Goal: Task Accomplishment & Management: Use online tool/utility

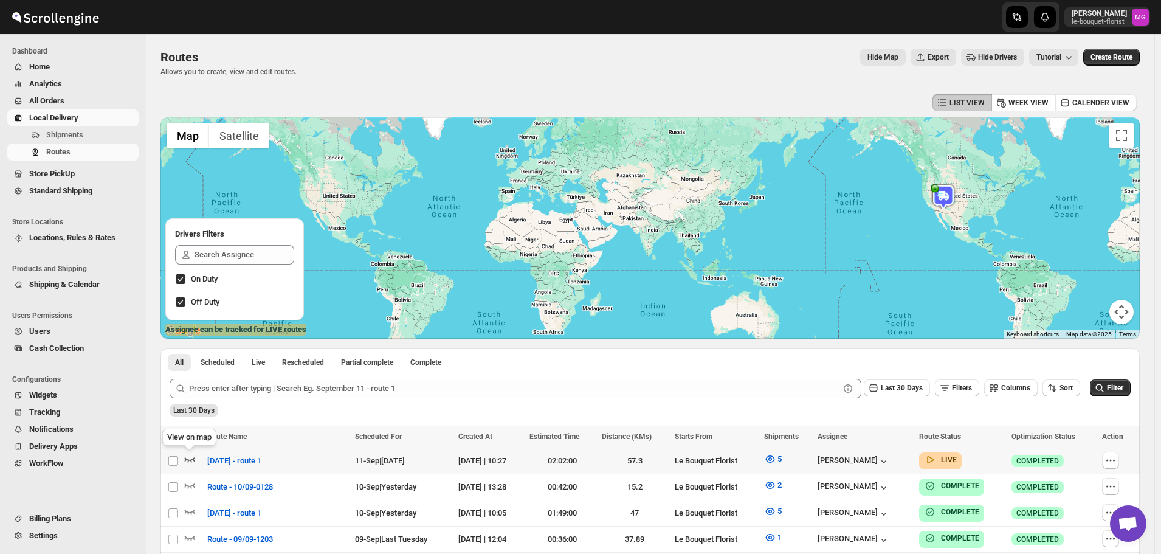
click at [191, 454] on icon "button" at bounding box center [190, 459] width 12 height 12
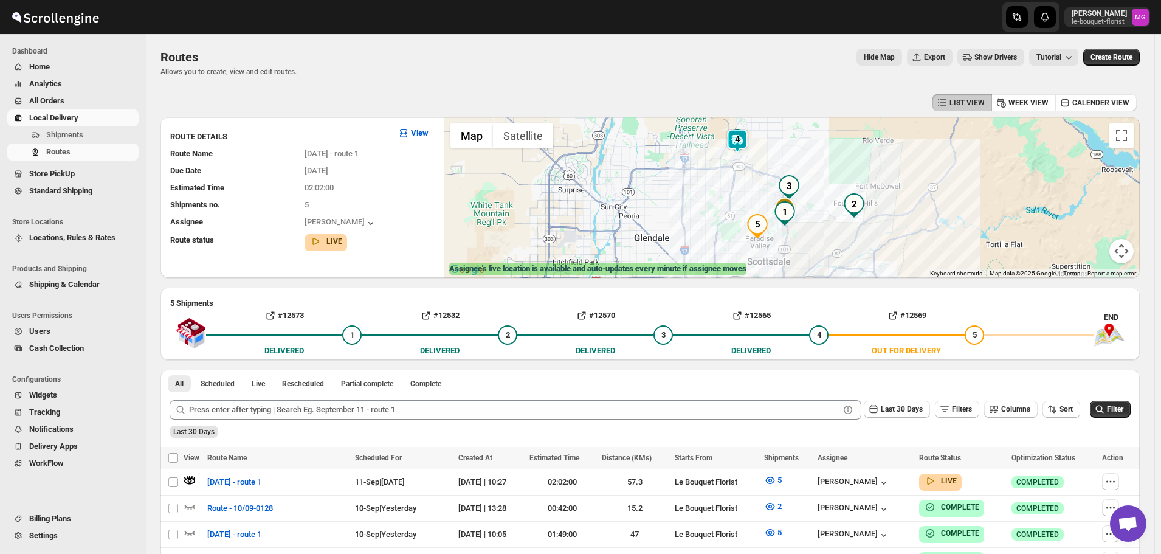
click at [743, 140] on img at bounding box center [737, 141] width 24 height 24
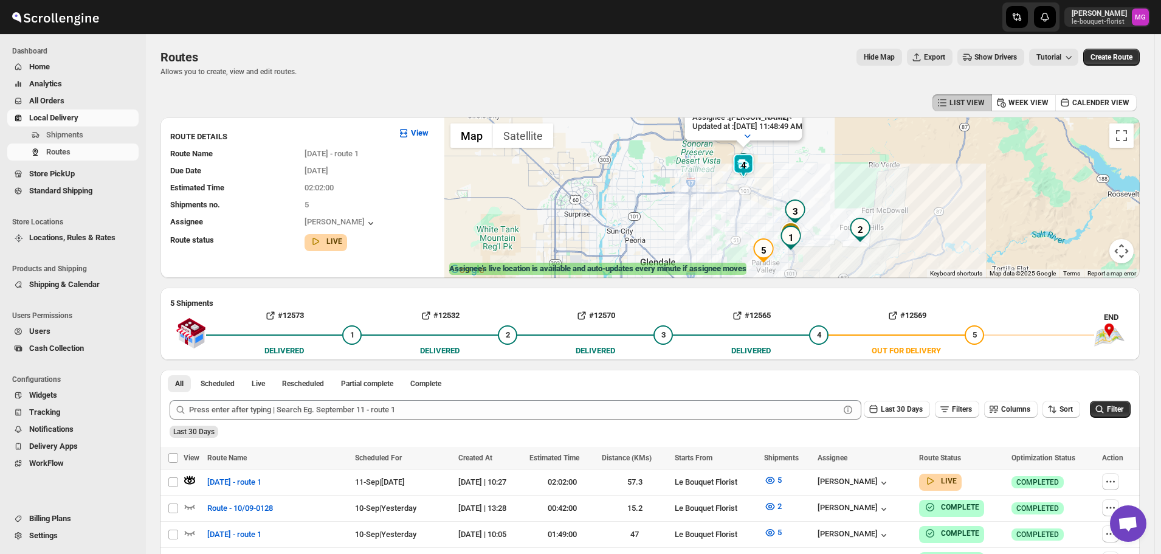
drag, startPoint x: 851, startPoint y: 227, endPoint x: 857, endPoint y: 160, distance: 67.8
click at [857, 160] on div "Assignee : Olivia Trott Updated at : 9/11/2025, 11:48:49 AM Duty mode Enabled B…" at bounding box center [792, 197] width 696 height 161
drag, startPoint x: 892, startPoint y: 205, endPoint x: 896, endPoint y: 218, distance: 13.3
click at [896, 218] on div "Assignee : Olivia Trott Updated at : 9/11/2025, 11:48:49 AM Duty mode Enabled B…" at bounding box center [792, 197] width 696 height 161
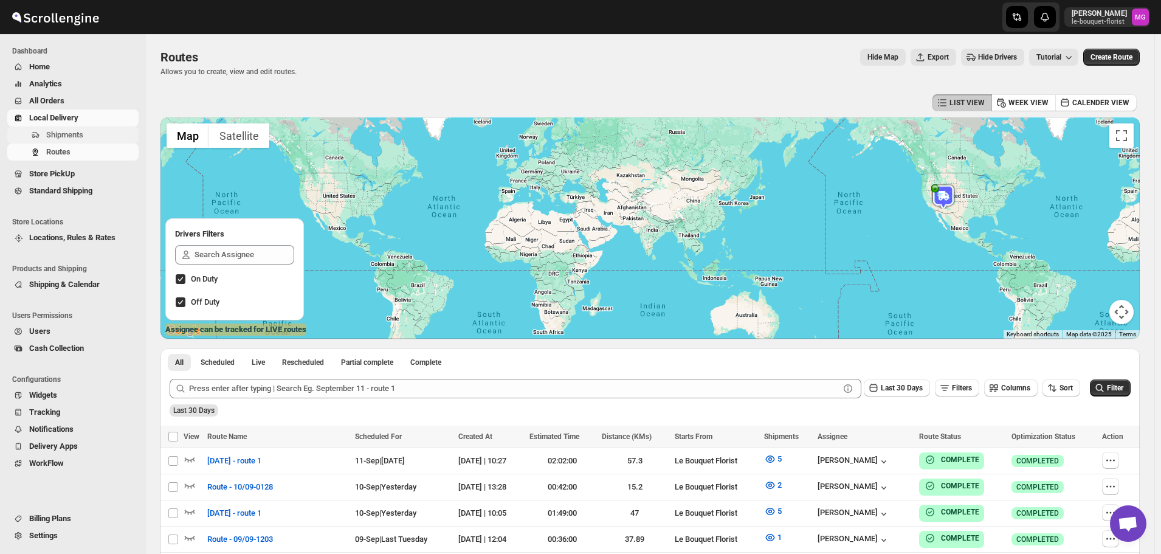
click at [70, 134] on span "Shipments" at bounding box center [64, 134] width 37 height 9
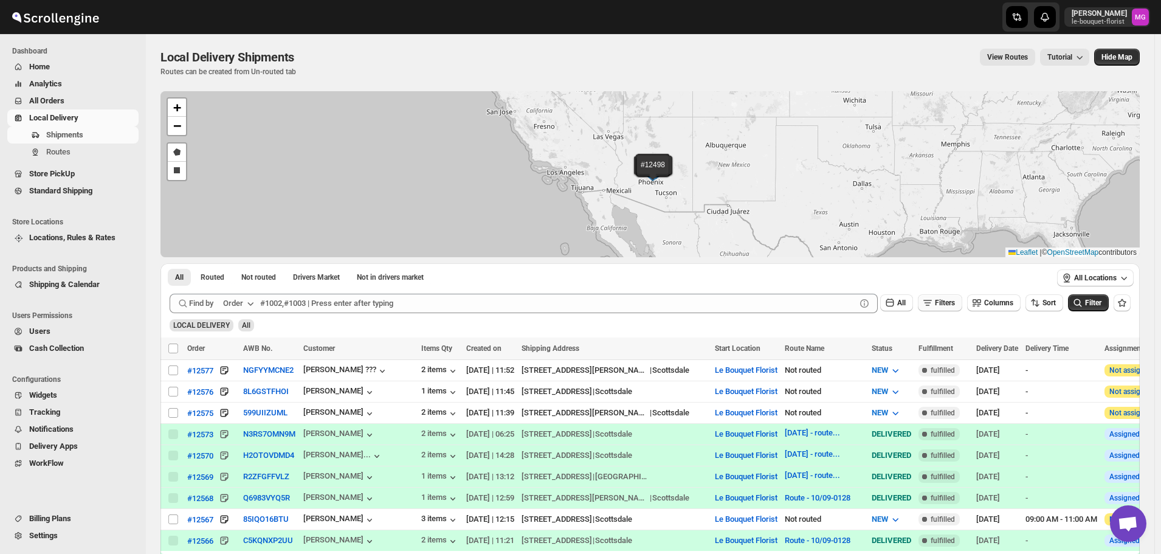
click at [934, 302] on icon "button" at bounding box center [928, 303] width 12 height 12
click at [961, 350] on span "Add Filter" at bounding box center [950, 351] width 32 height 10
click at [876, 351] on span "Select" at bounding box center [874, 352] width 19 height 10
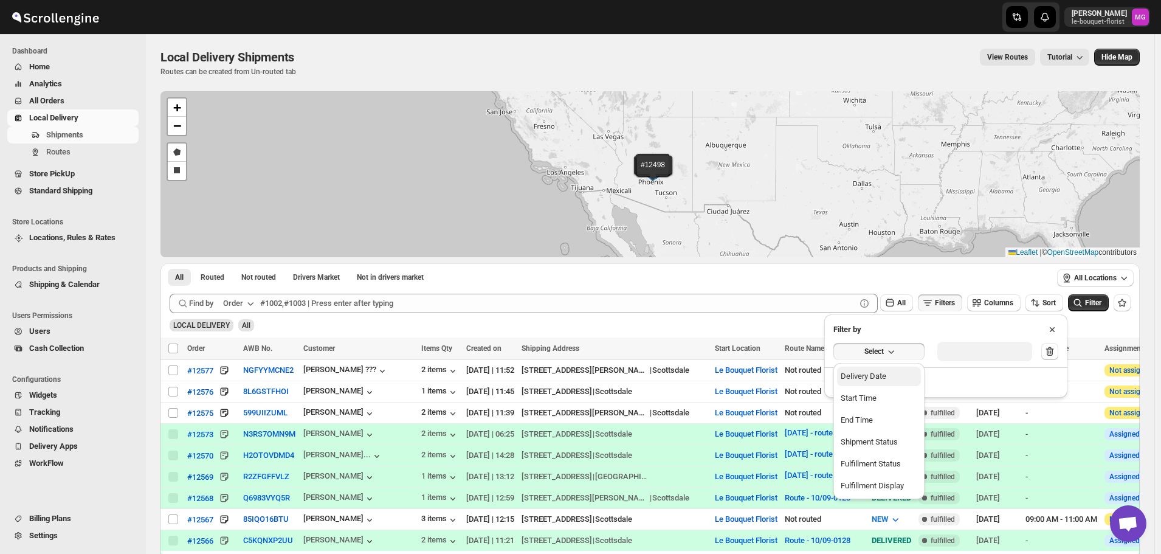
click at [889, 372] on button "Delivery Date" at bounding box center [879, 376] width 84 height 19
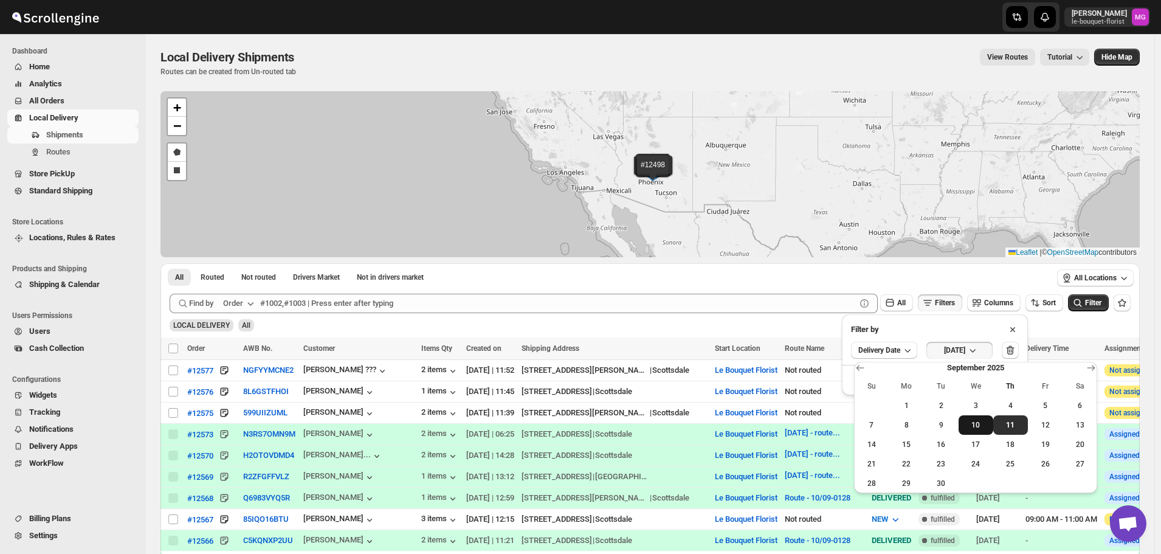
click at [977, 427] on span "10" at bounding box center [976, 425] width 25 height 10
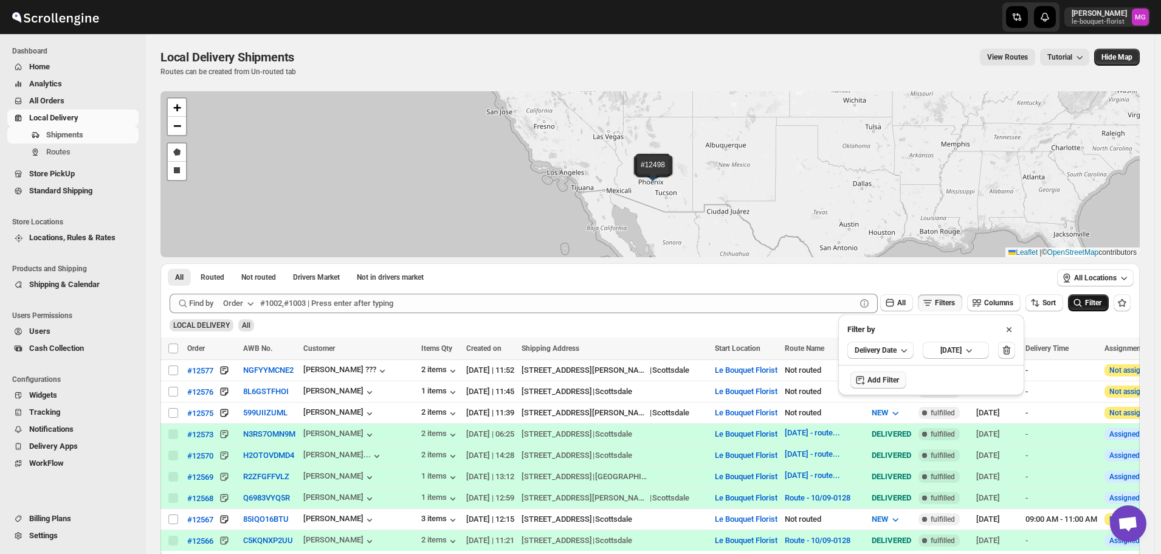
click at [1095, 294] on button "Filter" at bounding box center [1088, 302] width 41 height 17
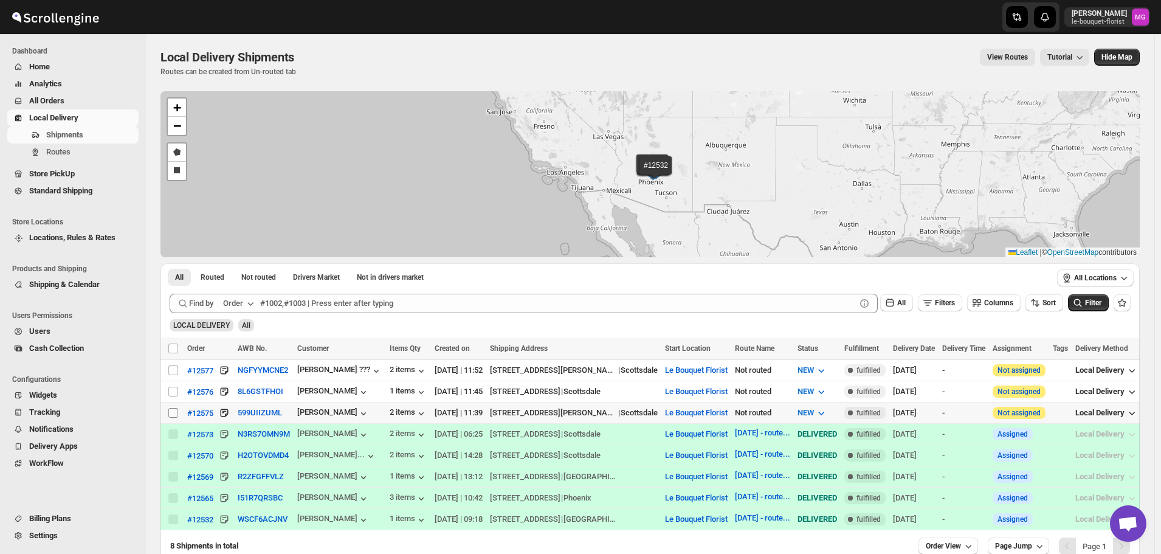
click at [172, 408] on input "Select shipment" at bounding box center [173, 413] width 10 height 10
checkbox input "true"
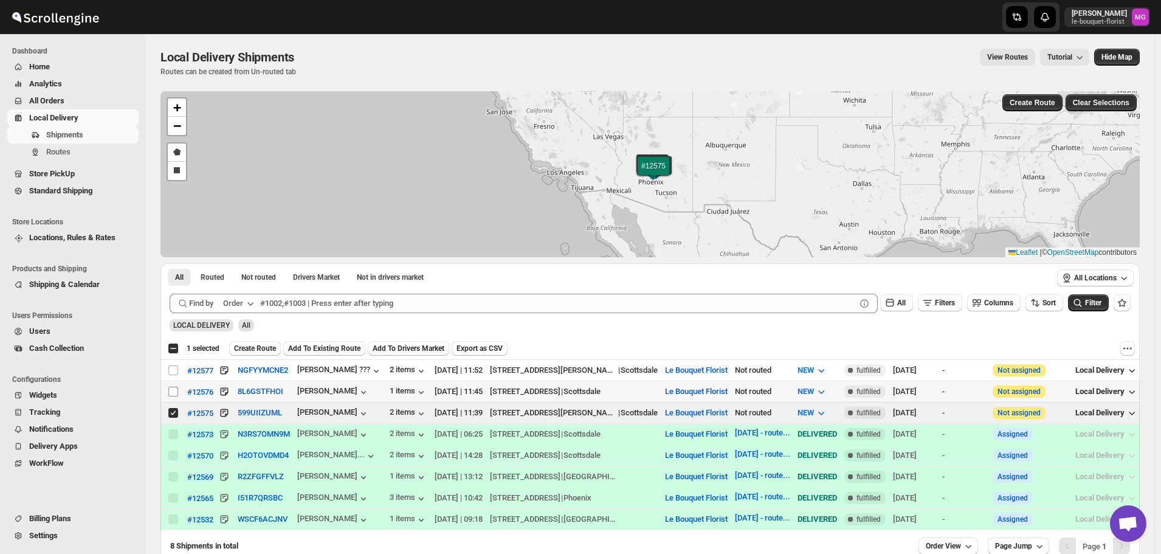
click at [176, 392] on input "Select shipment" at bounding box center [173, 392] width 10 height 10
checkbox input "true"
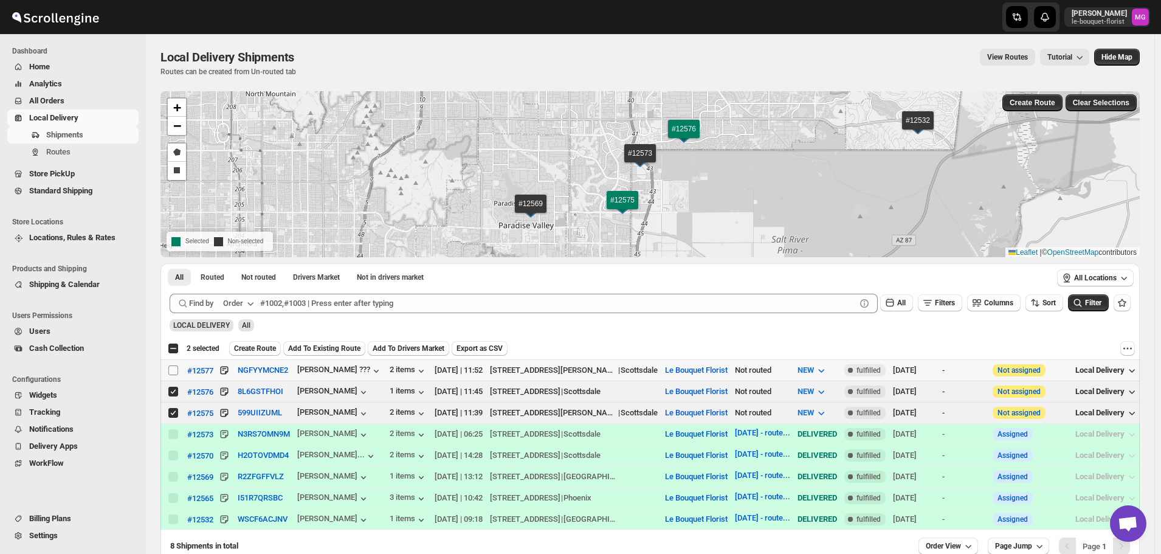
click at [174, 366] on input "Select shipment" at bounding box center [173, 370] width 10 height 10
checkbox input "true"
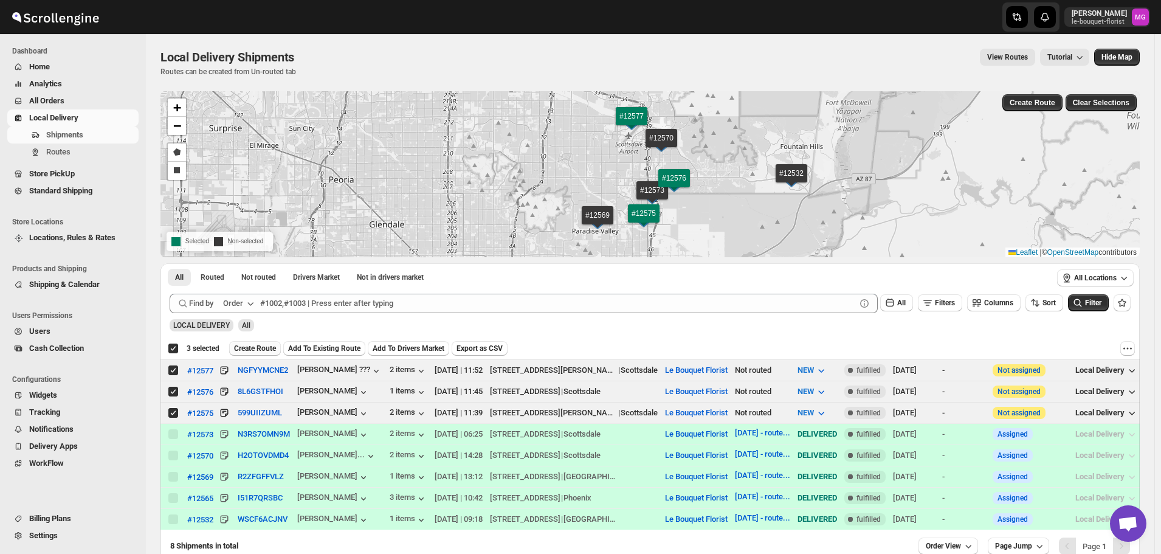
click at [266, 351] on span "Create Route" at bounding box center [255, 349] width 42 height 10
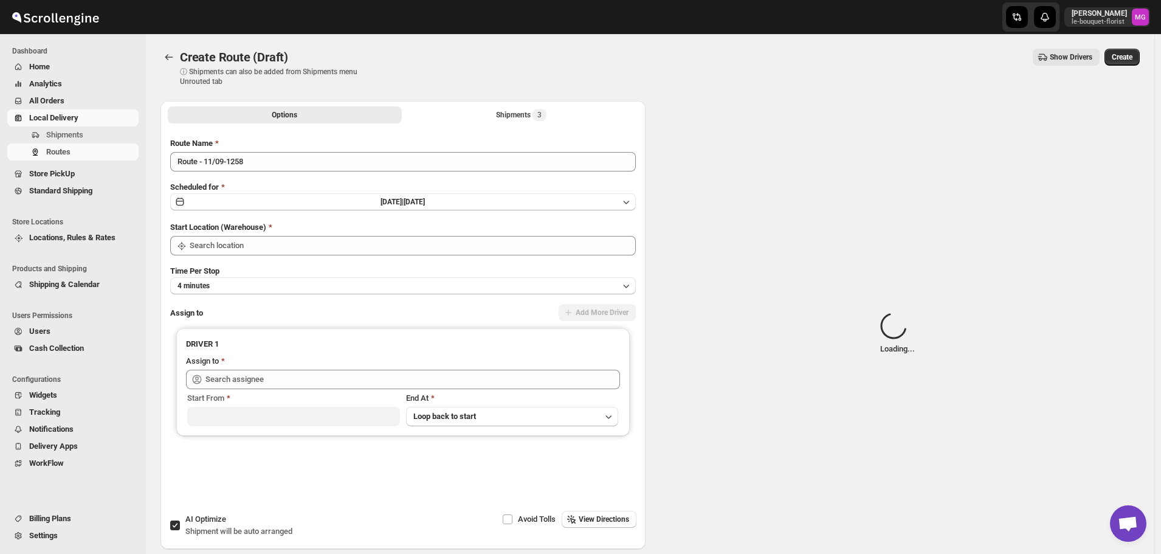
type input "Le Bouquet Florist"
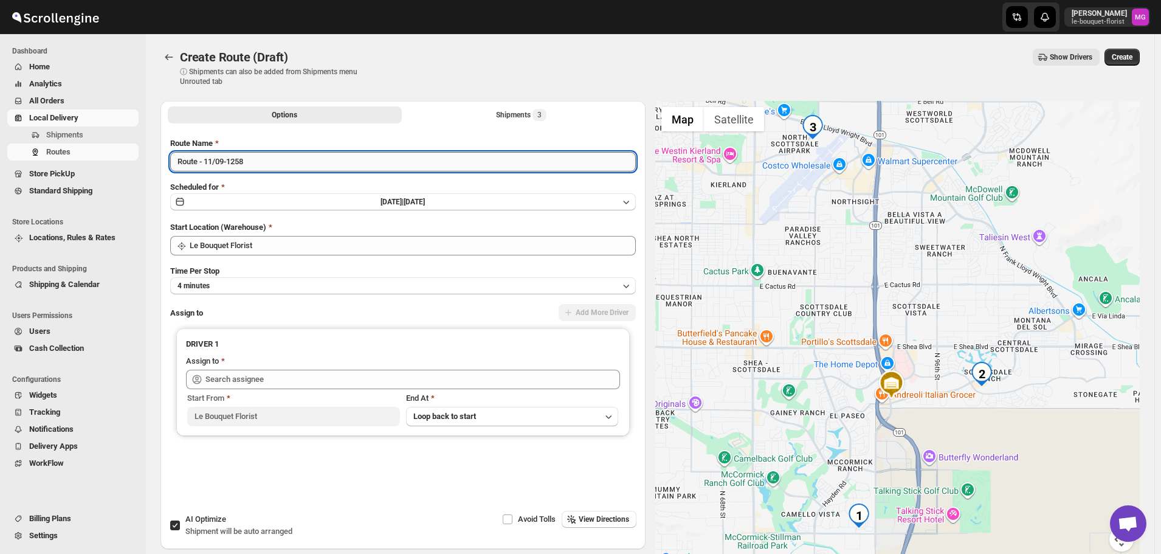
click at [257, 154] on input "Route - 11/09-1258" at bounding box center [403, 161] width 466 height 19
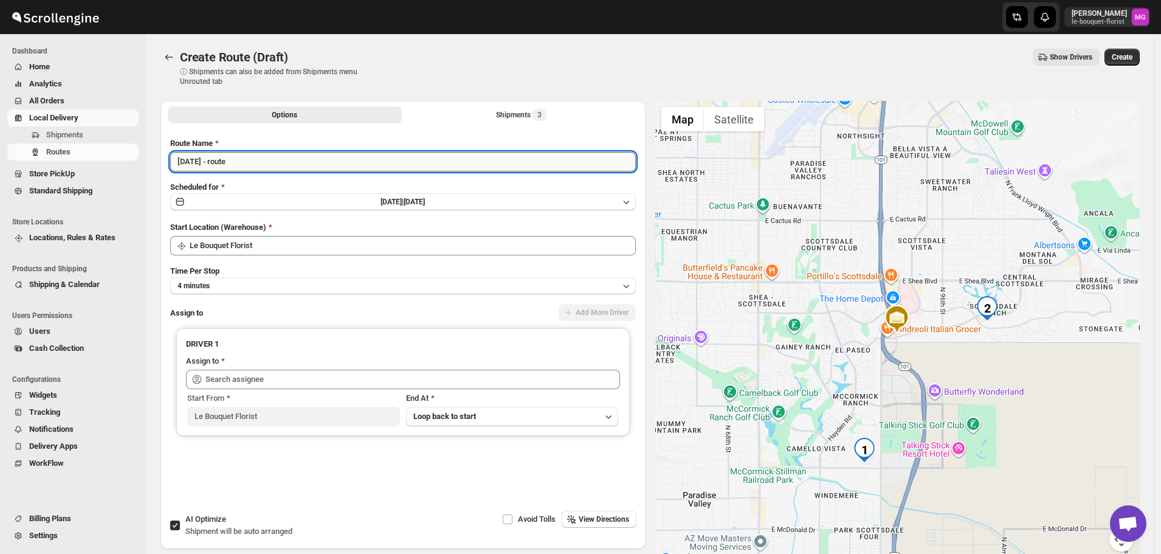
type input "[DATE] - route 2"
click at [496, 116] on button "Shipments 3" at bounding box center [521, 114] width 234 height 17
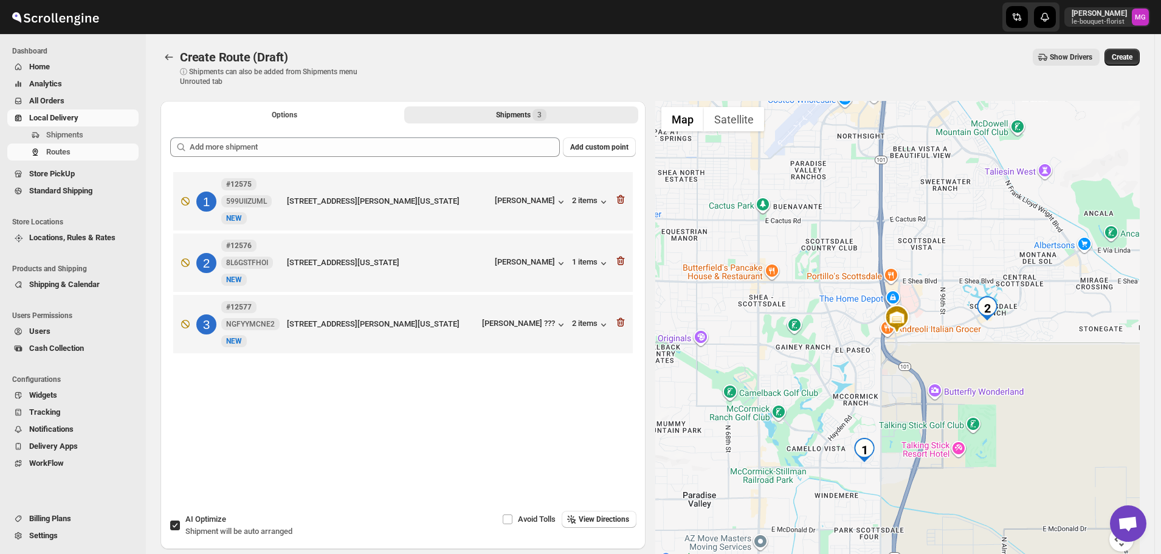
click at [247, 534] on span "Shipment will be auto arranged" at bounding box center [238, 531] width 107 height 9
click at [180, 530] on input "AI Optimize Shipment will be auto arranged" at bounding box center [175, 525] width 10 height 10
checkbox input "false"
click at [283, 115] on span "Options" at bounding box center [285, 115] width 26 height 10
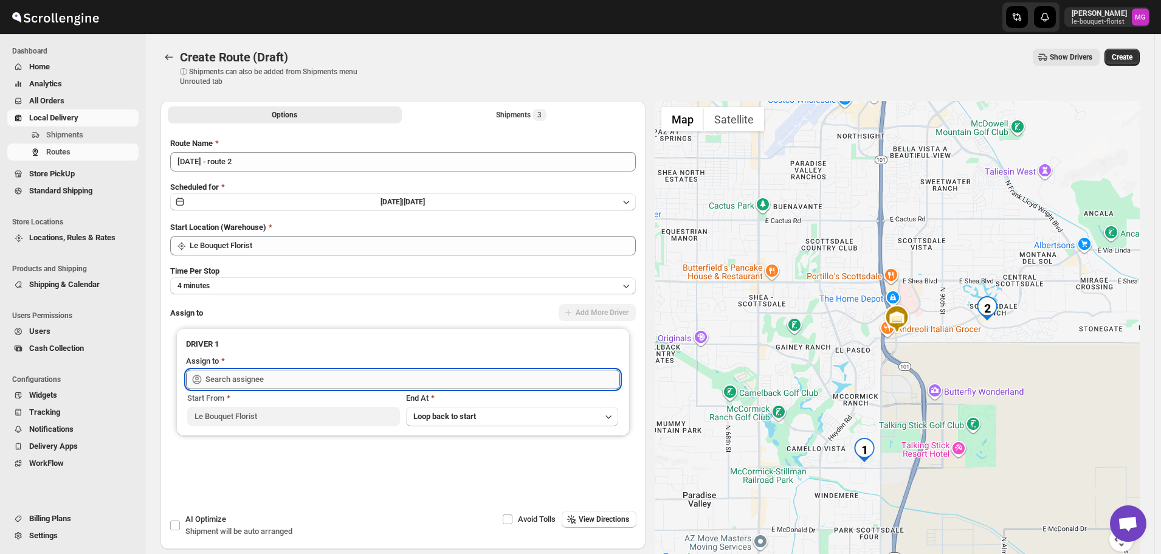
click at [314, 371] on input "text" at bounding box center [412, 379] width 415 height 19
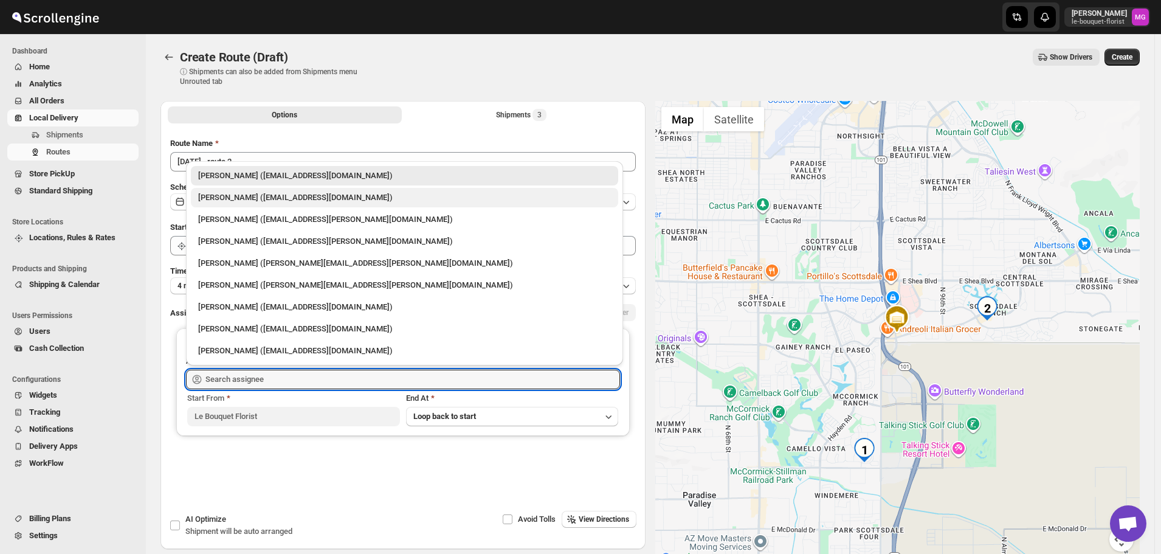
click at [287, 207] on div "Olivia Trott (oetrott@gmail.com)" at bounding box center [404, 197] width 427 height 19
type input "Olivia Trott (oetrott@gmail.com)"
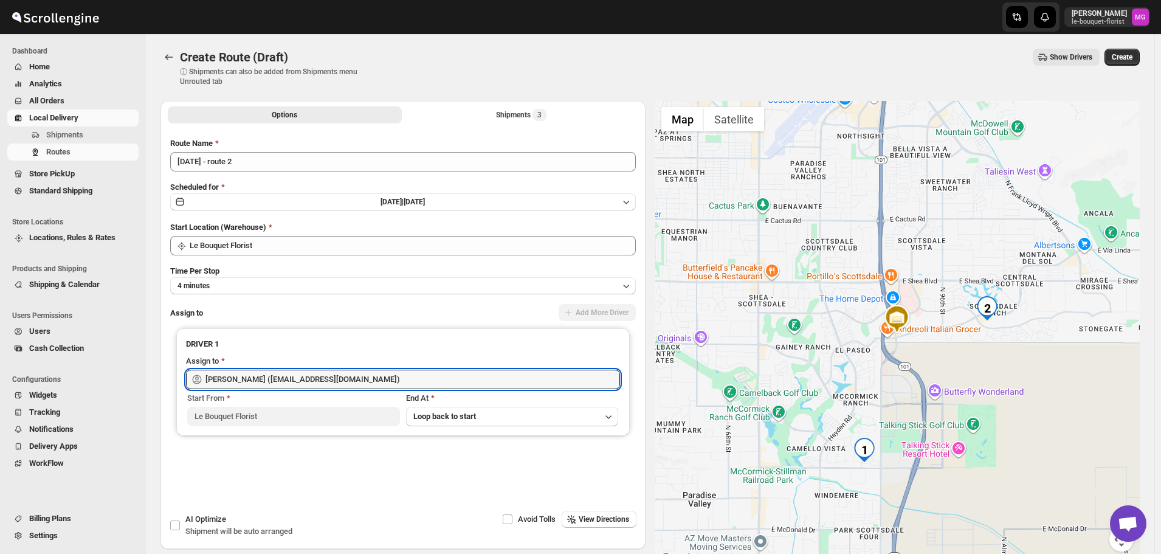
click at [493, 106] on button "Shipments 3" at bounding box center [521, 114] width 234 height 17
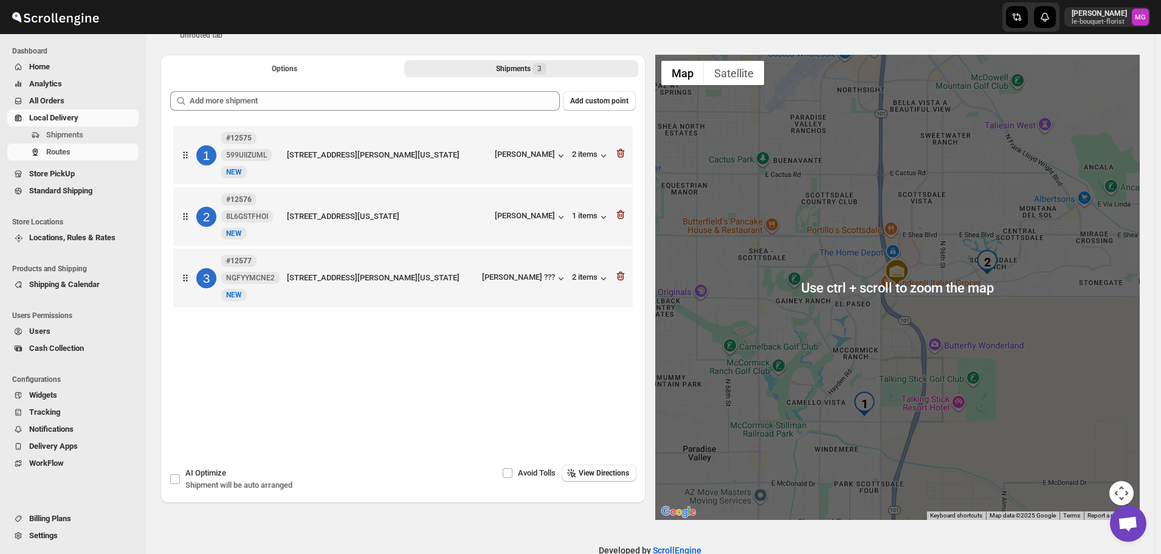
scroll to position [73, 0]
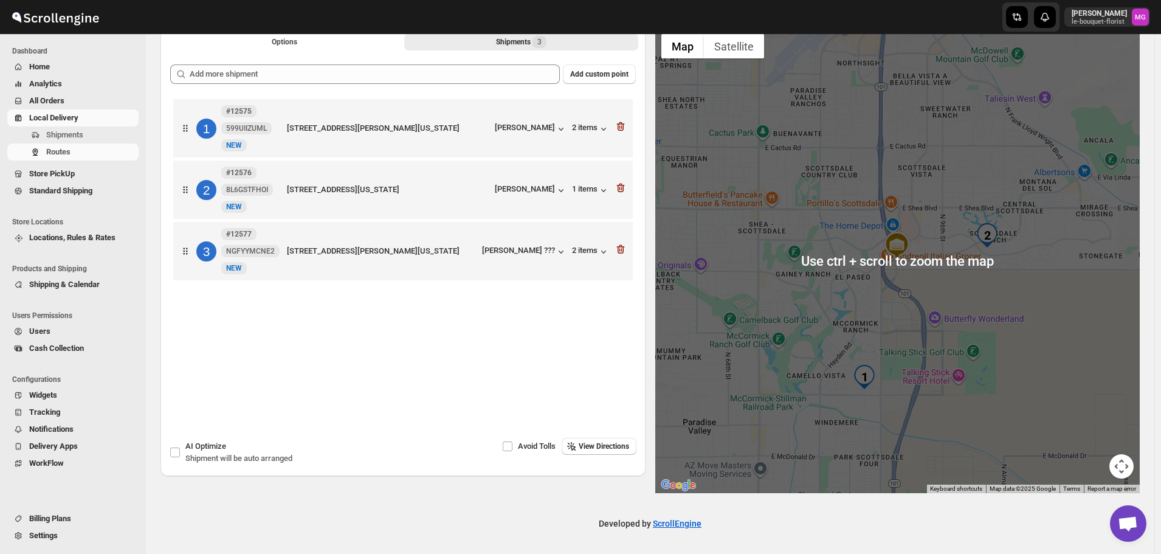
click at [989, 259] on div at bounding box center [897, 260] width 485 height 465
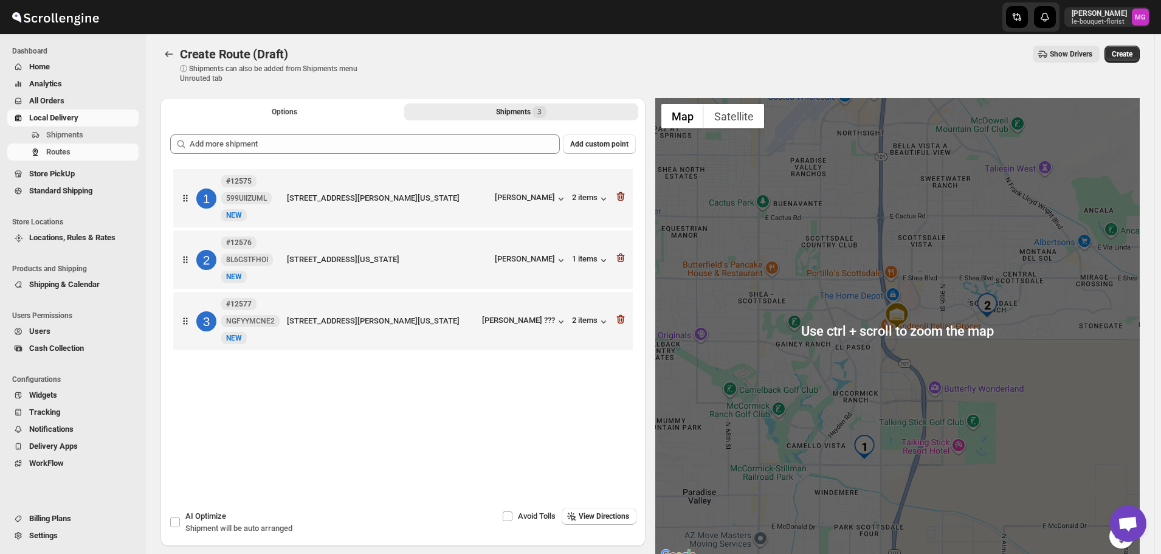
scroll to position [0, 0]
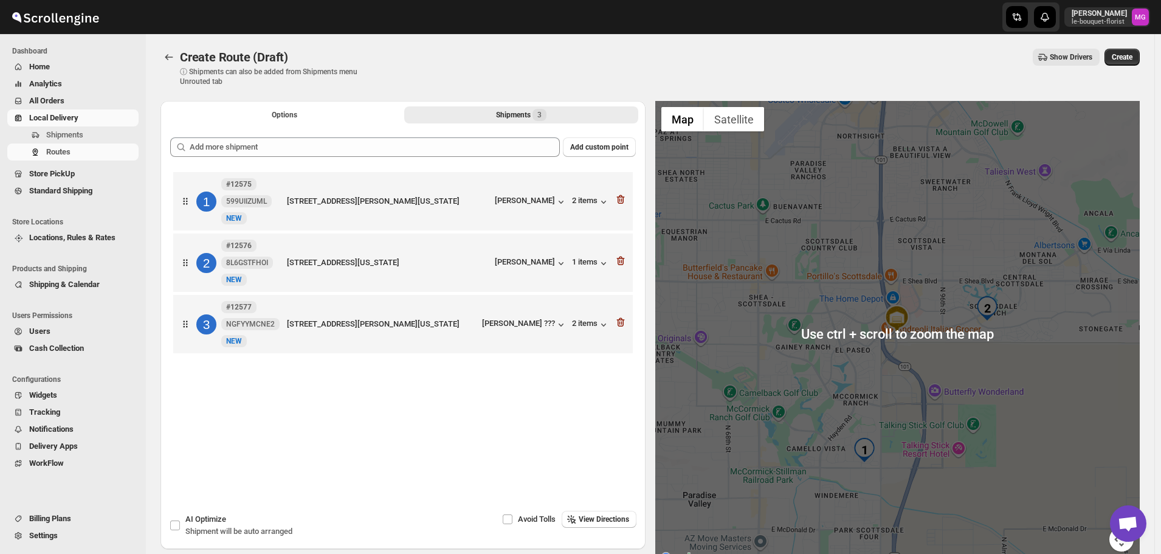
click at [910, 289] on div at bounding box center [897, 333] width 485 height 465
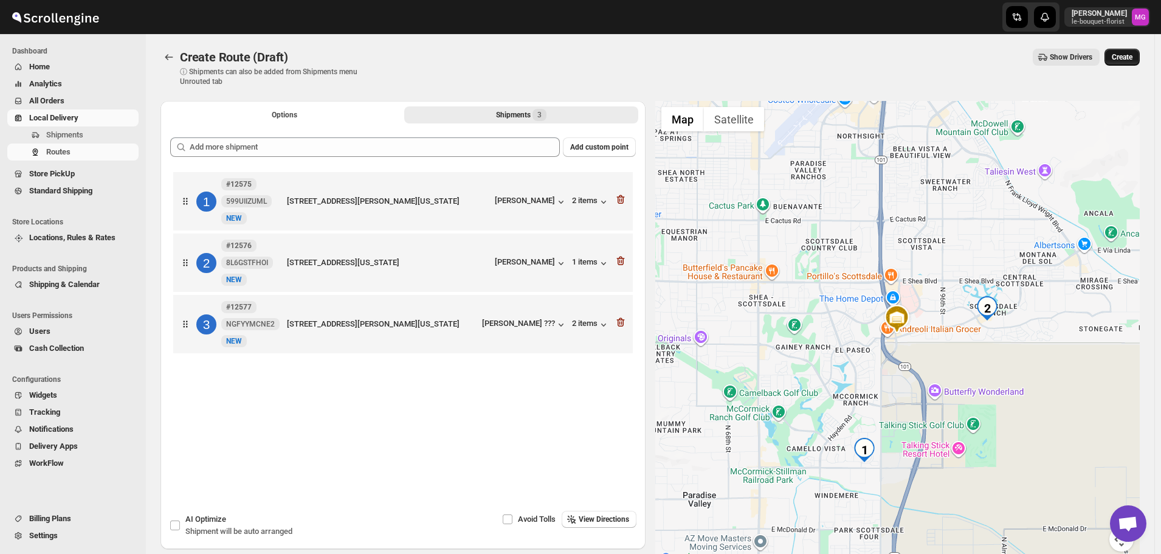
click at [1131, 63] on button "Create" at bounding box center [1122, 57] width 35 height 17
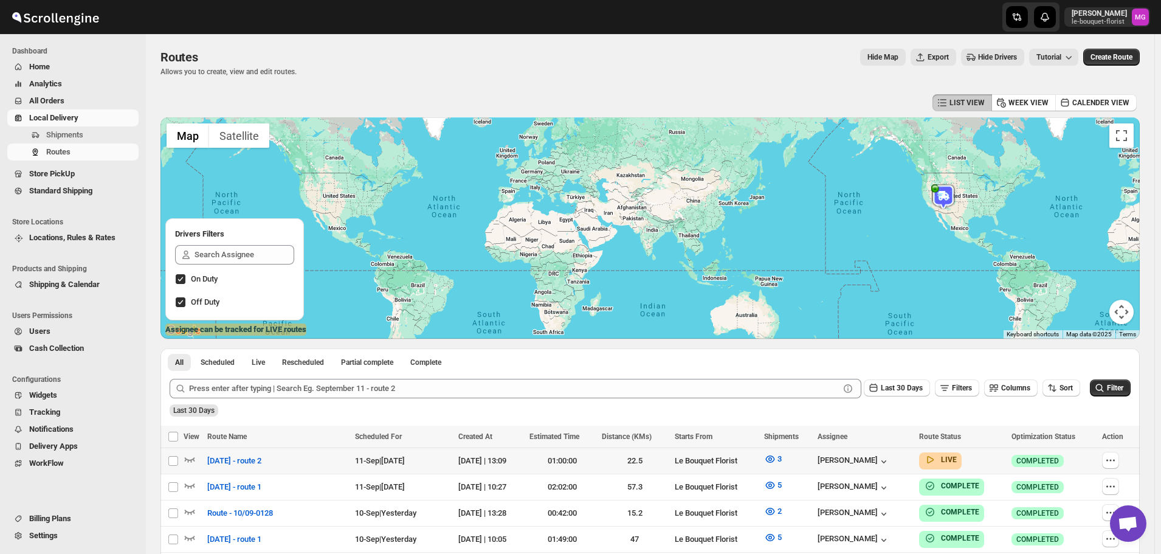
click at [196, 457] on div at bounding box center [194, 461] width 20 height 16
click at [190, 459] on icon "button" at bounding box center [190, 459] width 12 height 12
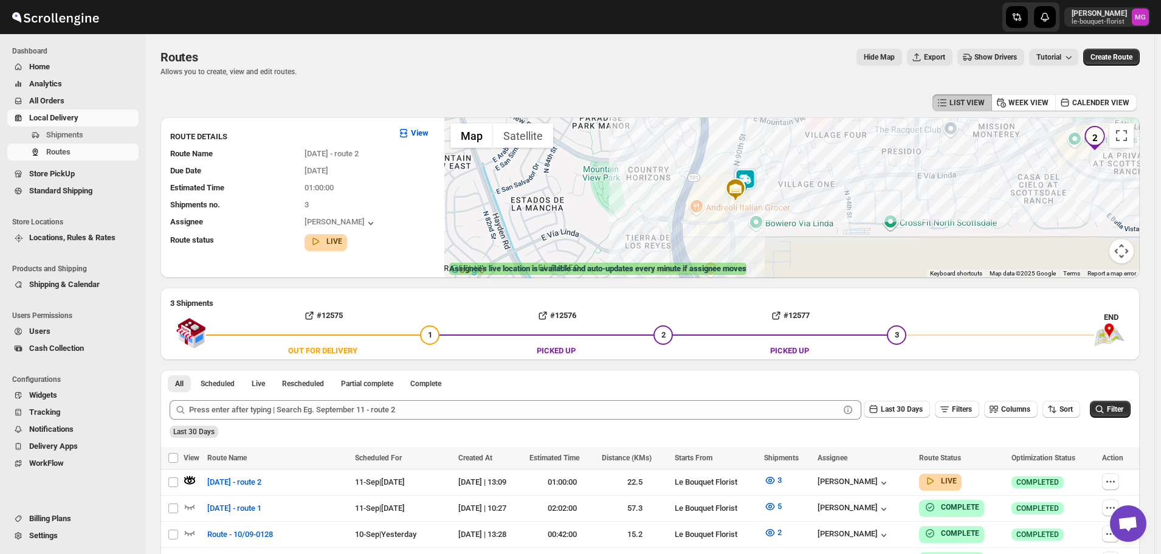
click at [756, 176] on img at bounding box center [745, 180] width 24 height 24
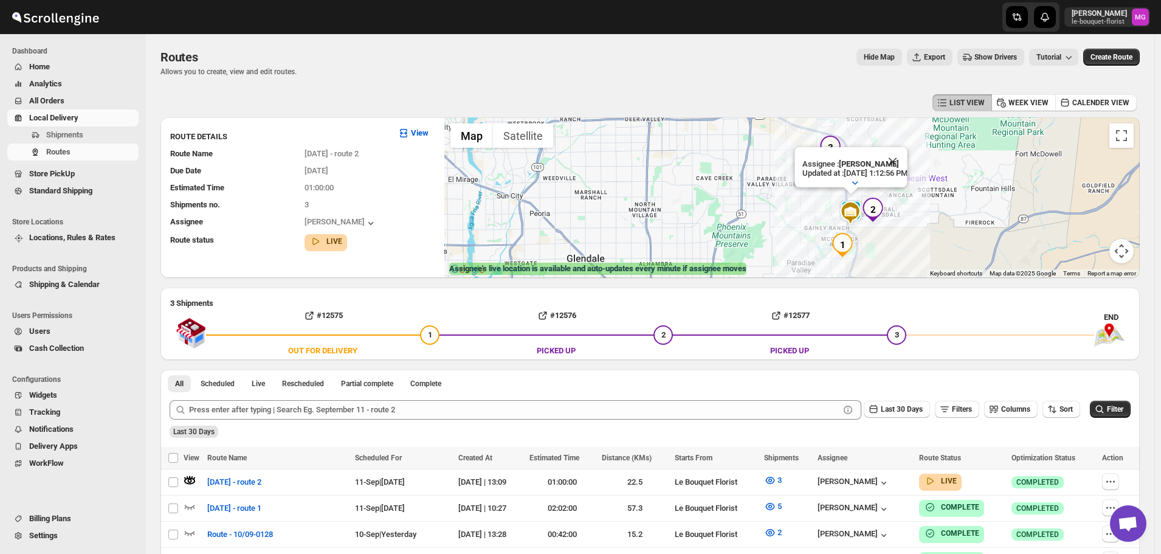
drag, startPoint x: 972, startPoint y: 247, endPoint x: 950, endPoint y: 232, distance: 26.2
click at [950, 232] on div "Assignee : Olivia Trott Updated at : 9/11/2025, 1:12:56 PM Duty mode Enabled Ba…" at bounding box center [792, 197] width 696 height 161
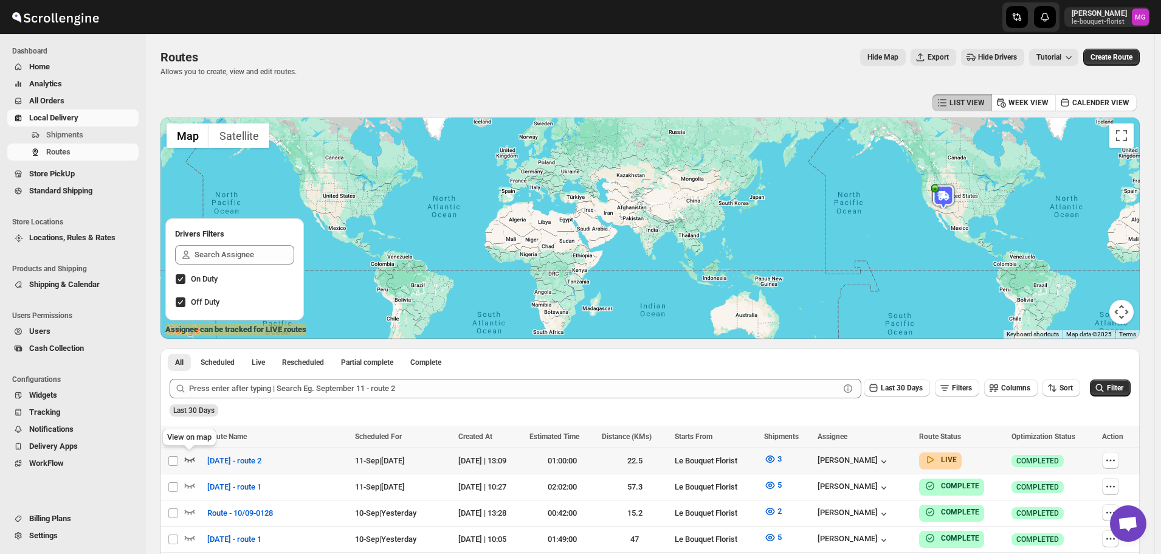
click at [193, 465] on icon "button" at bounding box center [190, 459] width 12 height 12
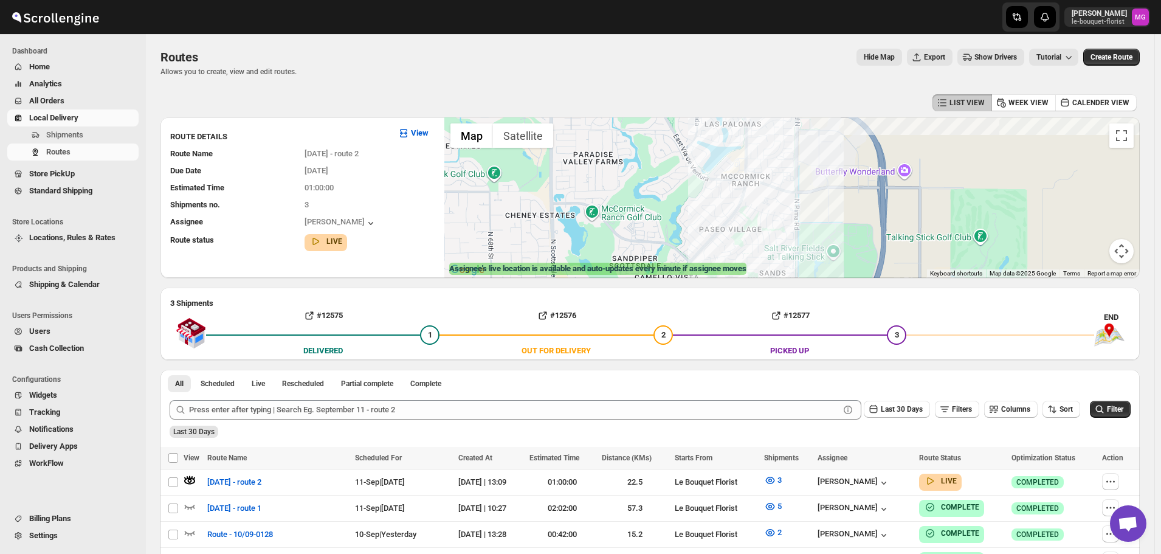
drag, startPoint x: 767, startPoint y: 221, endPoint x: 740, endPoint y: 141, distance: 84.2
click at [740, 141] on div at bounding box center [792, 197] width 696 height 161
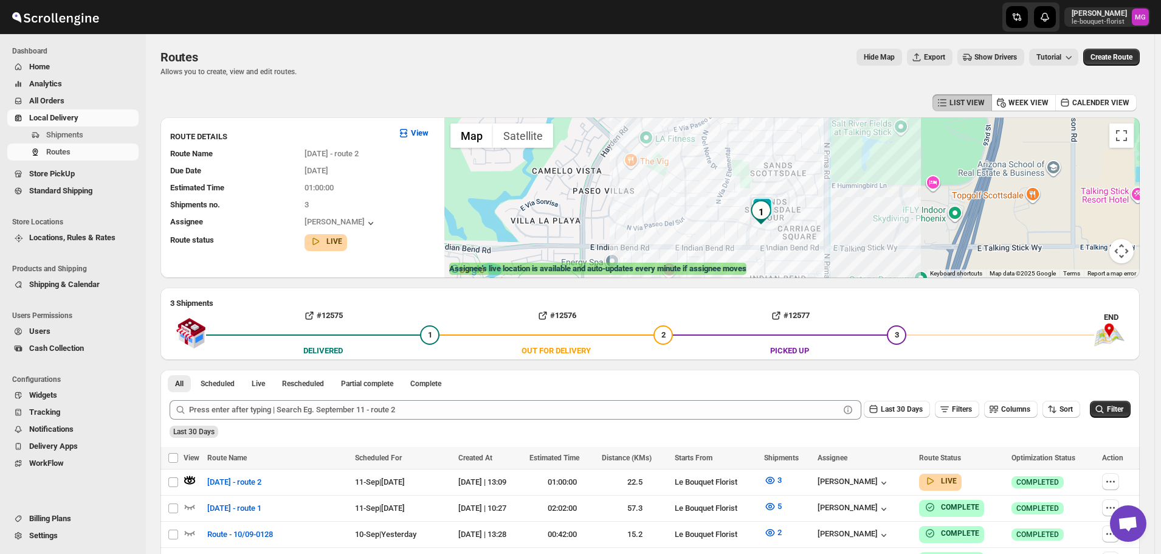
click at [773, 200] on img "1" at bounding box center [761, 212] width 24 height 24
click at [774, 199] on img at bounding box center [762, 211] width 24 height 24
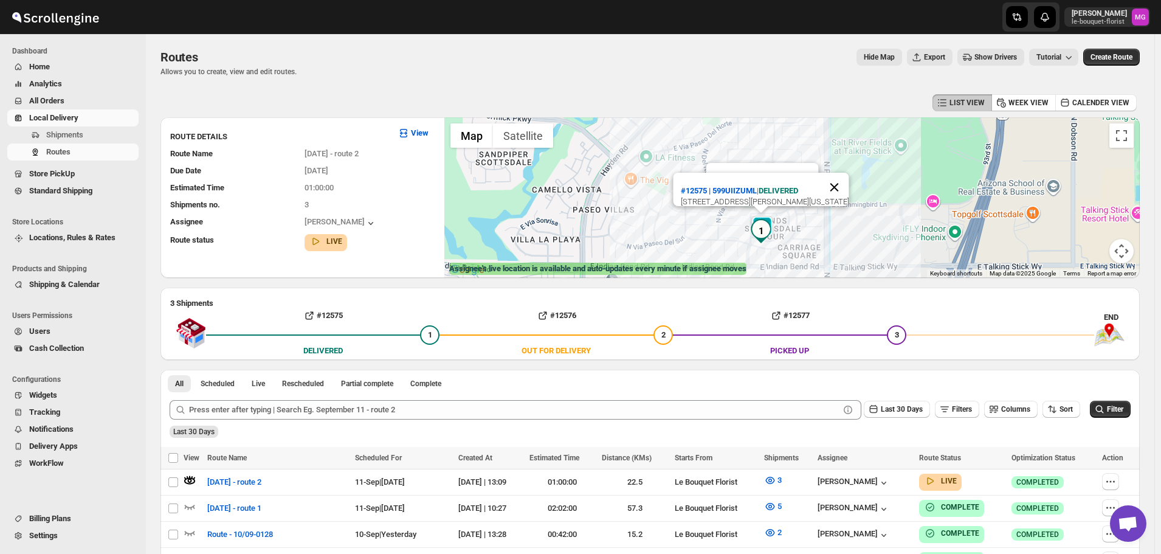
click at [843, 173] on button "Close" at bounding box center [834, 187] width 29 height 29
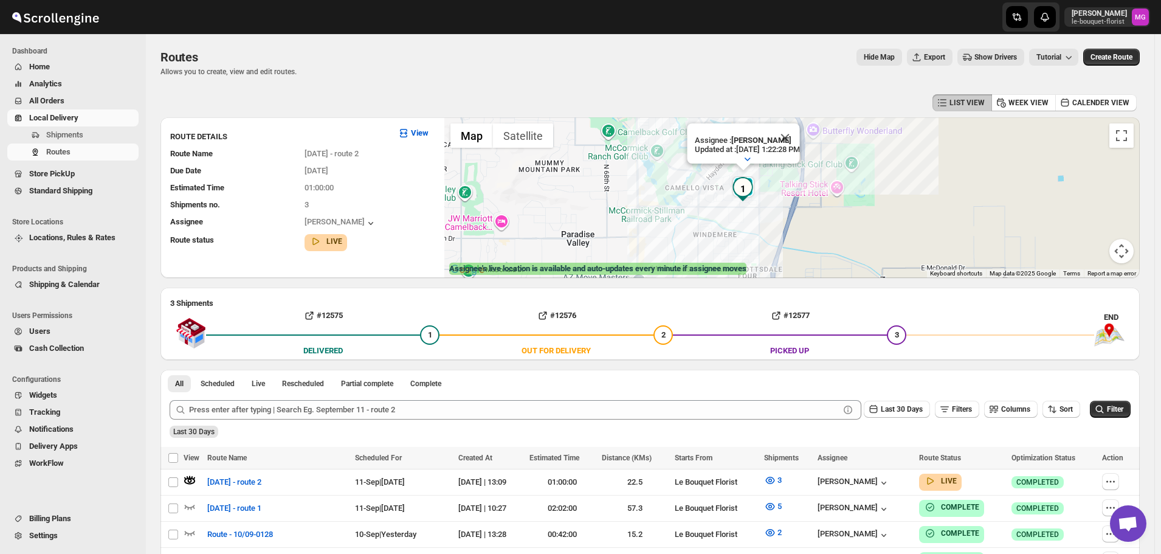
drag, startPoint x: 913, startPoint y: 153, endPoint x: 919, endPoint y: 229, distance: 76.2
click at [919, 229] on div "Assignee : Olivia Trott Updated at : 9/11/2025, 1:22:28 PM Duty mode Enabled Ba…" at bounding box center [792, 197] width 696 height 161
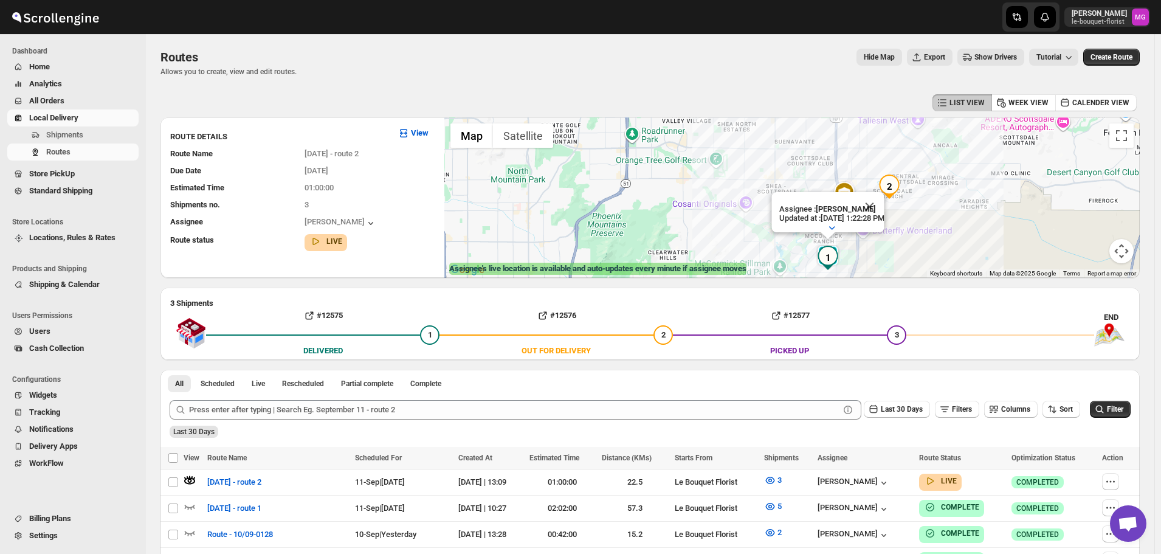
drag, startPoint x: 935, startPoint y: 218, endPoint x: 928, endPoint y: 209, distance: 10.8
click at [928, 209] on div "Assignee : Olivia Trott Updated at : 9/11/2025, 1:22:28 PM Duty mode Enabled Ba…" at bounding box center [792, 197] width 696 height 161
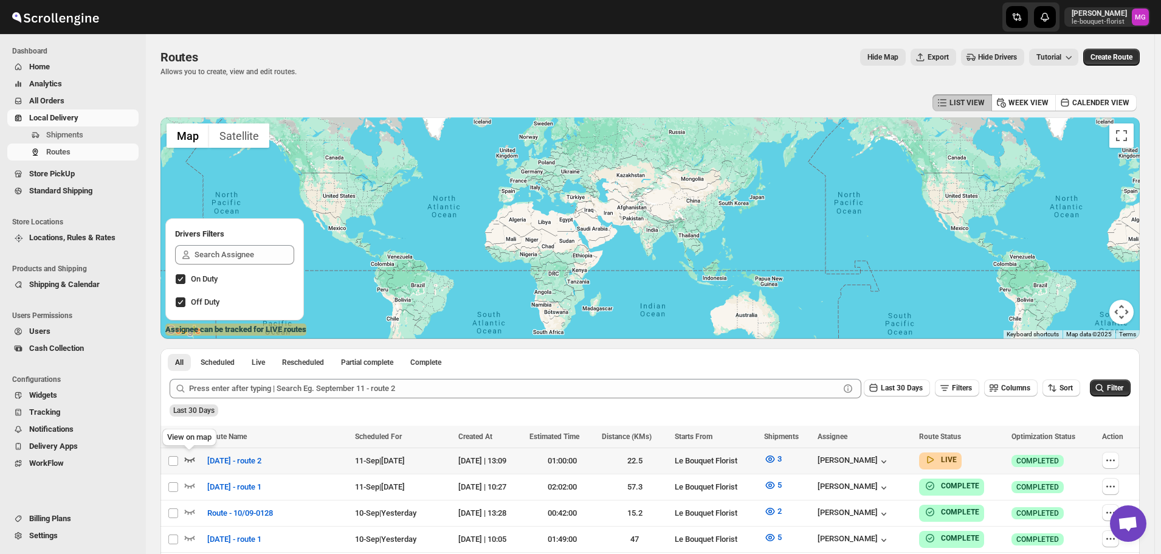
click at [187, 460] on icon "button" at bounding box center [190, 459] width 12 height 12
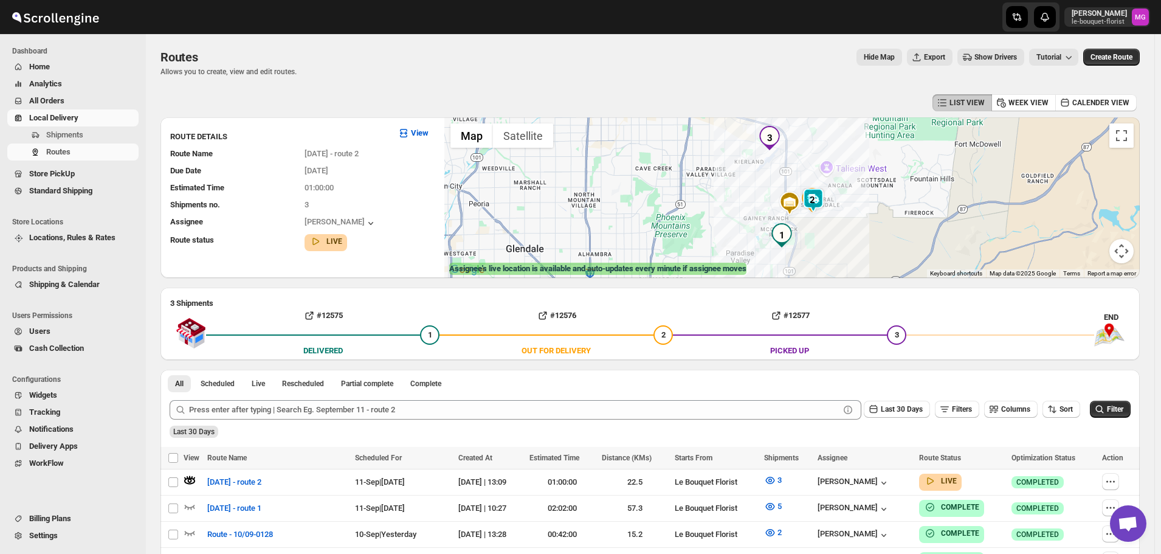
click at [824, 196] on img at bounding box center [813, 200] width 24 height 24
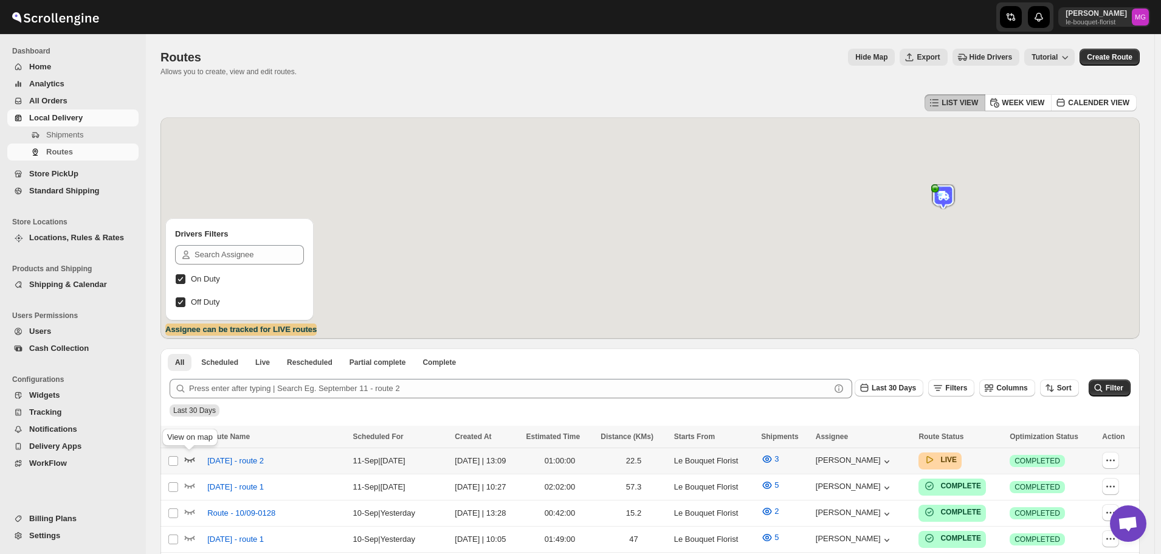
click at [192, 462] on icon "button" at bounding box center [190, 460] width 10 height 5
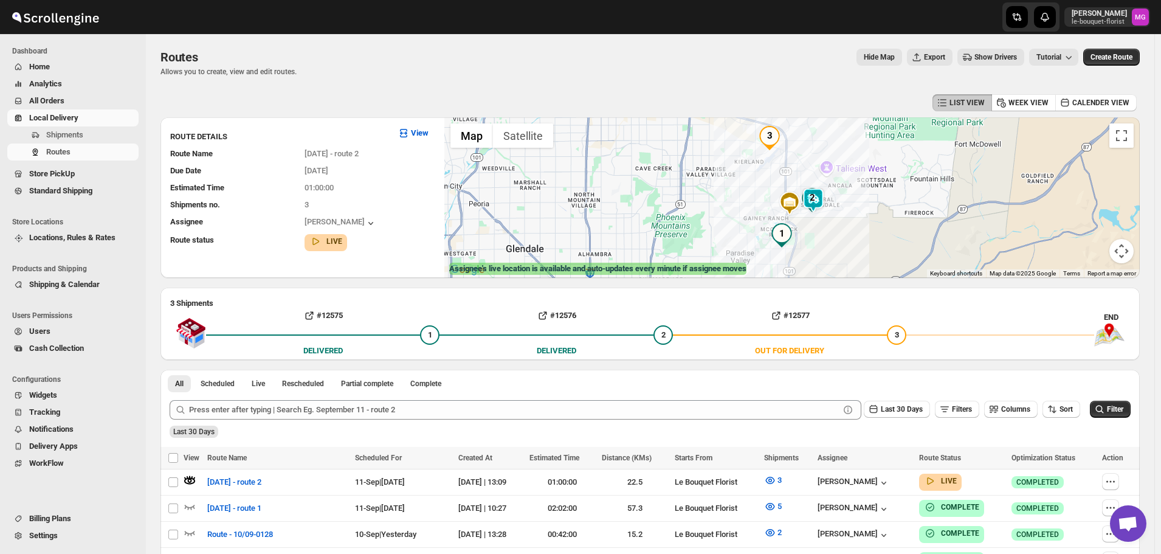
click at [823, 199] on img at bounding box center [813, 200] width 24 height 24
